Goal: Information Seeking & Learning: Learn about a topic

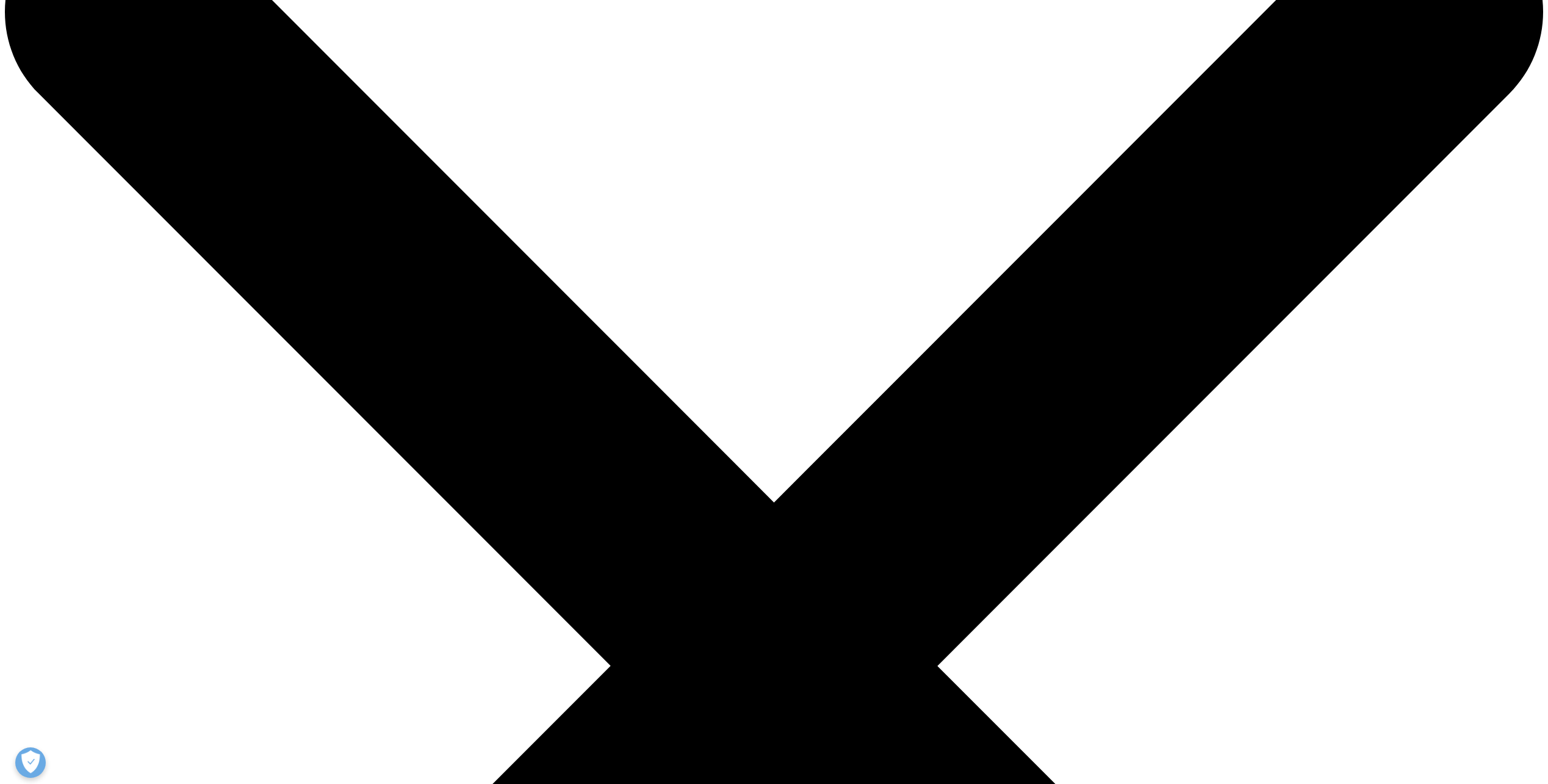
scroll to position [122, 0]
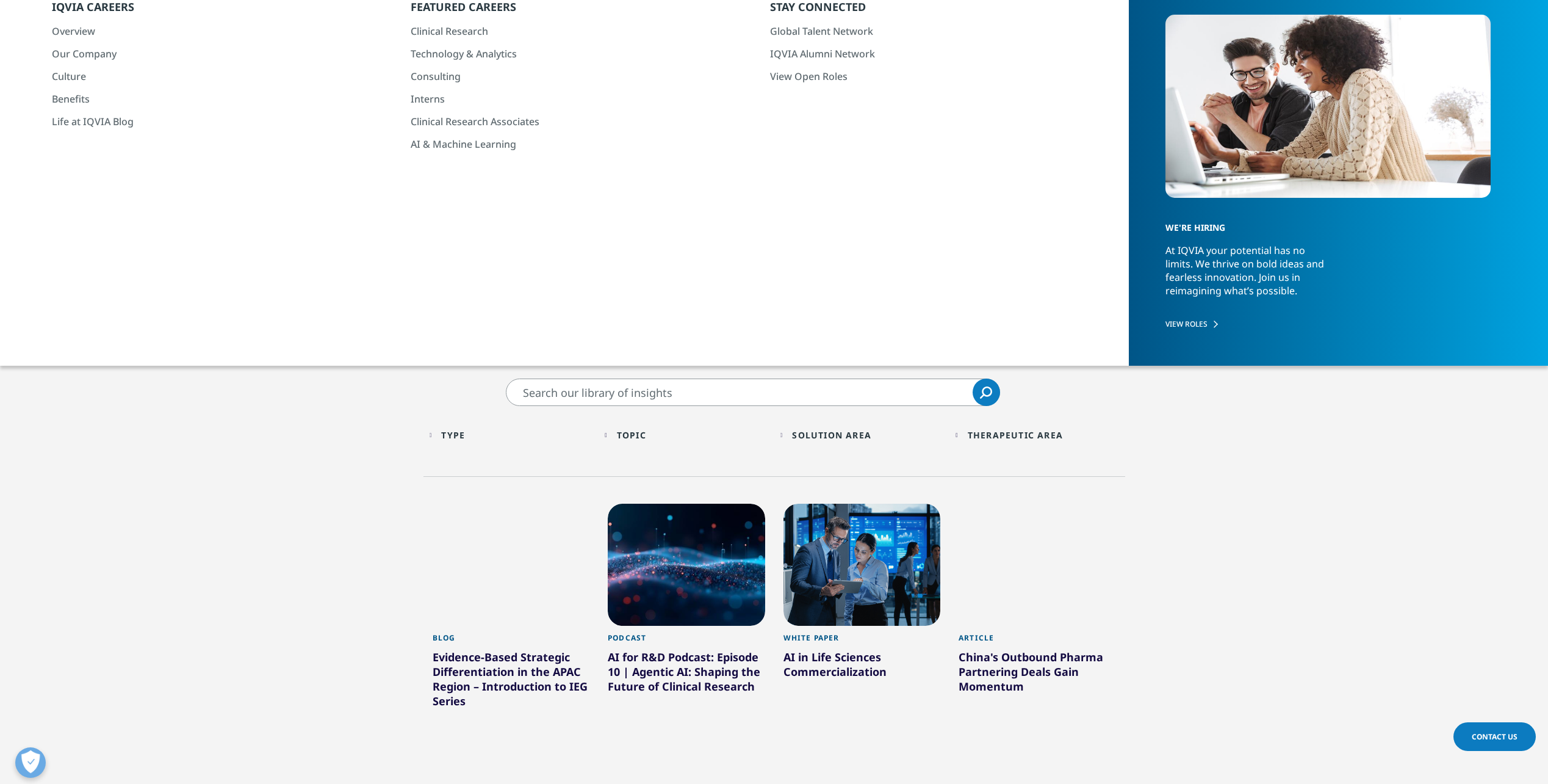
click at [617, 439] on div "Topic Loading Clear Or/And Operator" at bounding box center [686, 434] width 163 height 28
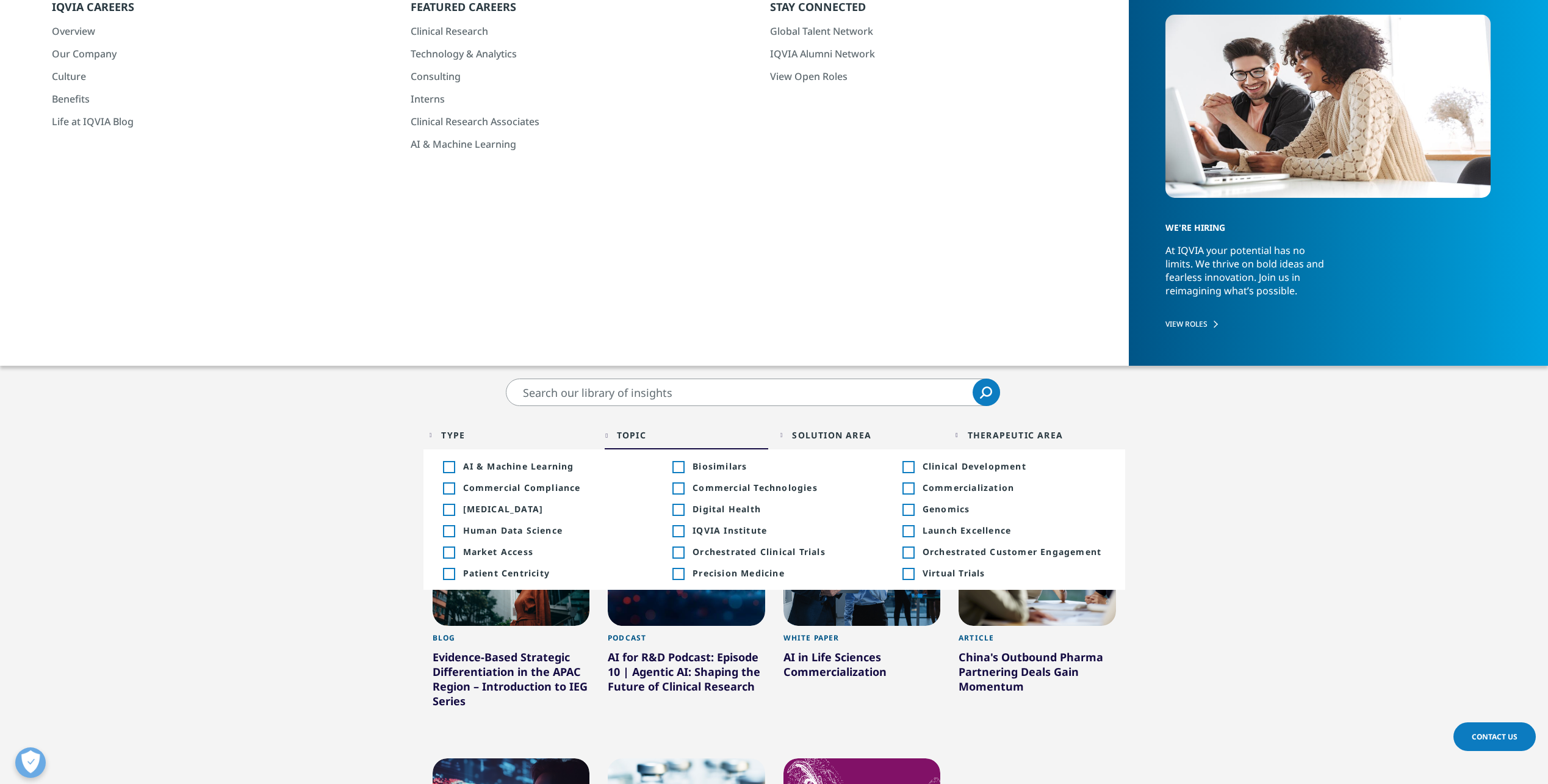
click at [617, 438] on div "Topic Loading Clear Or/And Operator" at bounding box center [686, 434] width 163 height 28
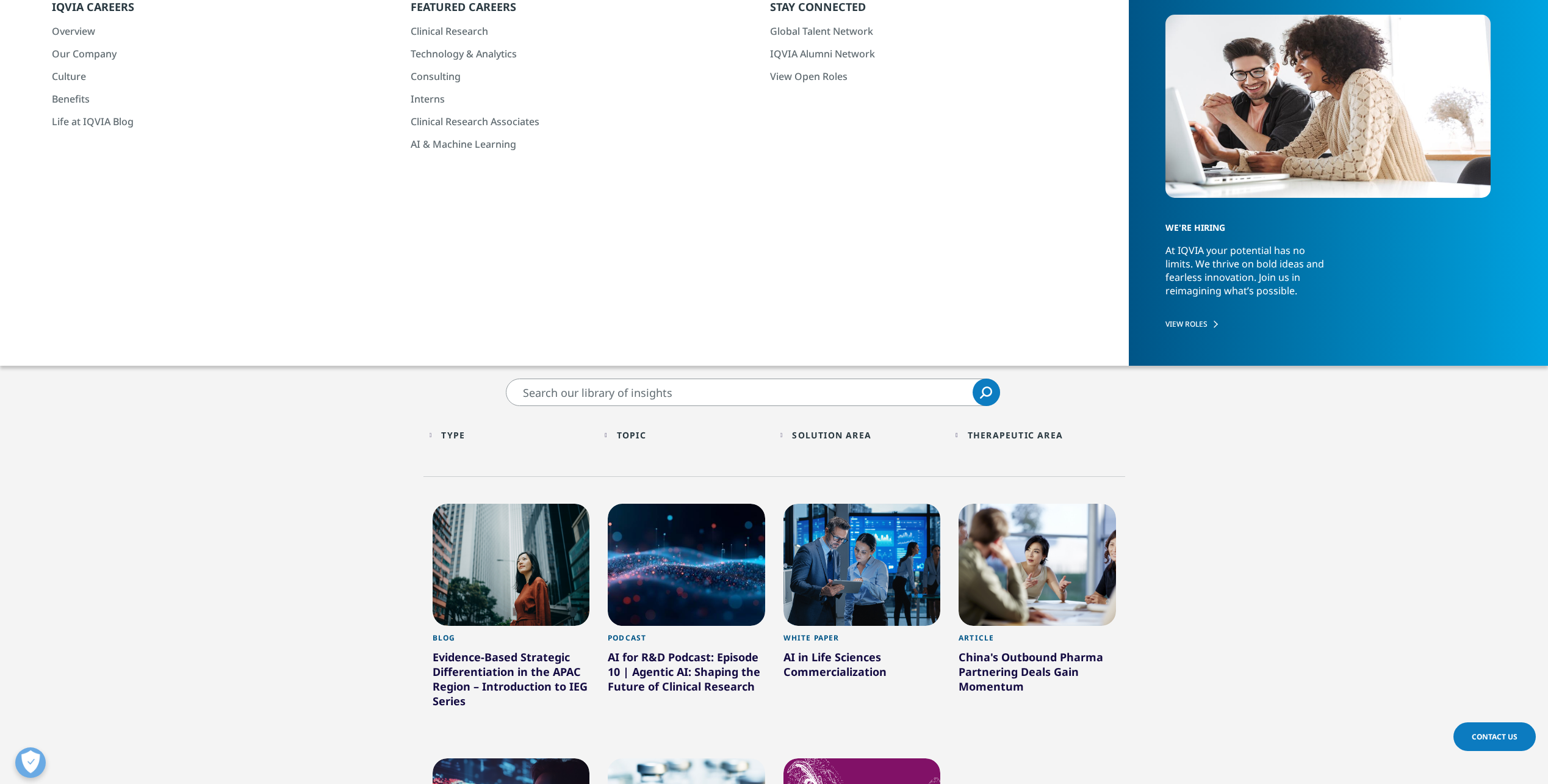
click at [478, 431] on div "Type Loading" at bounding box center [517, 434] width 152 height 12
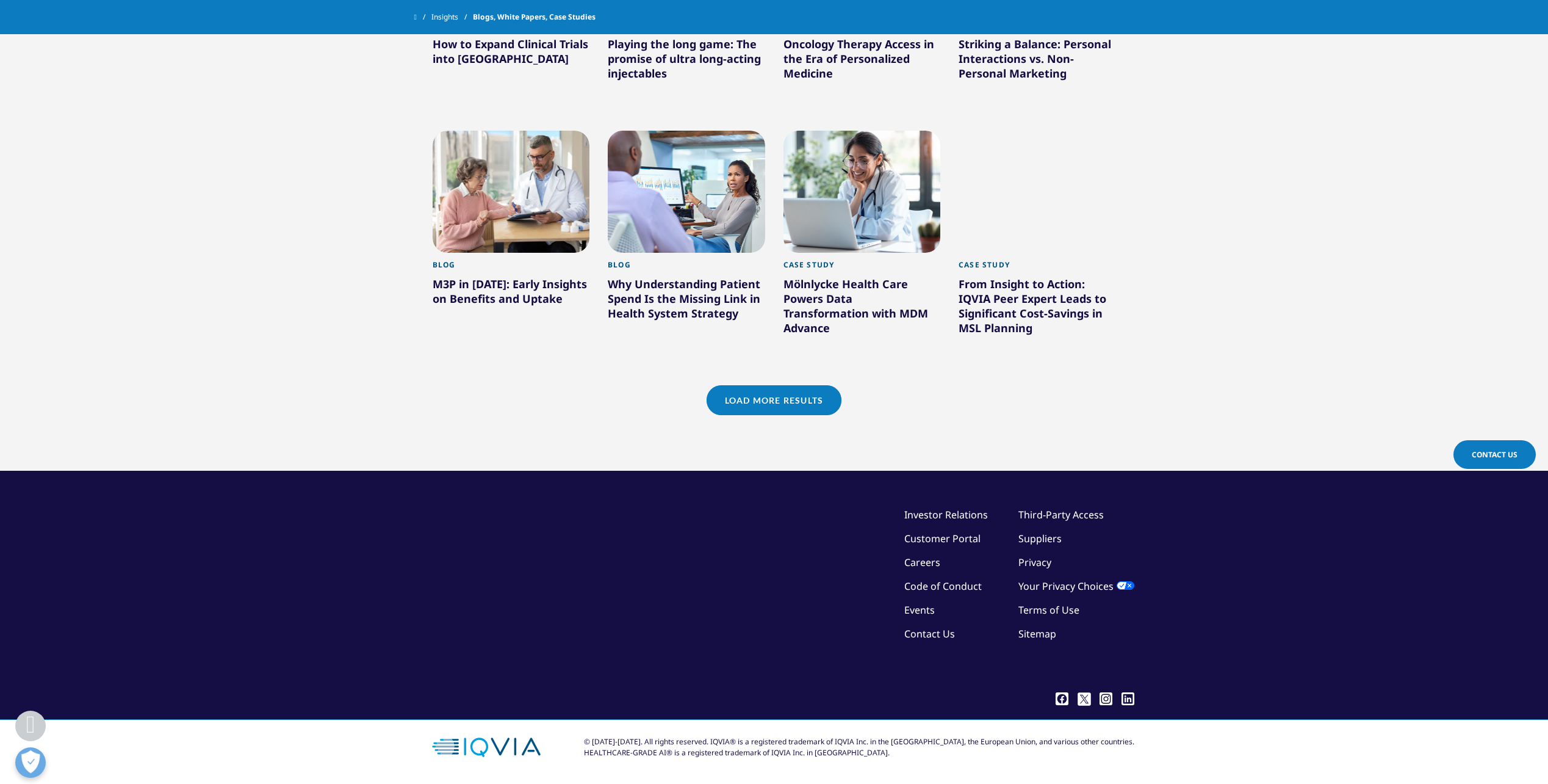
scroll to position [955, 0]
